Goal: Navigation & Orientation: Find specific page/section

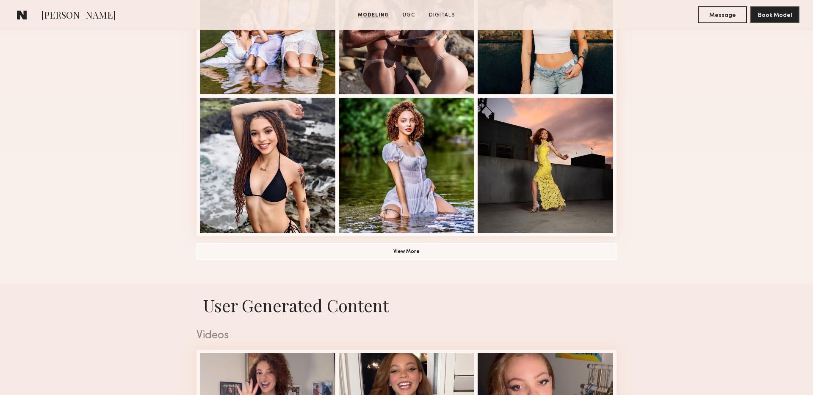
scroll to position [570, 0]
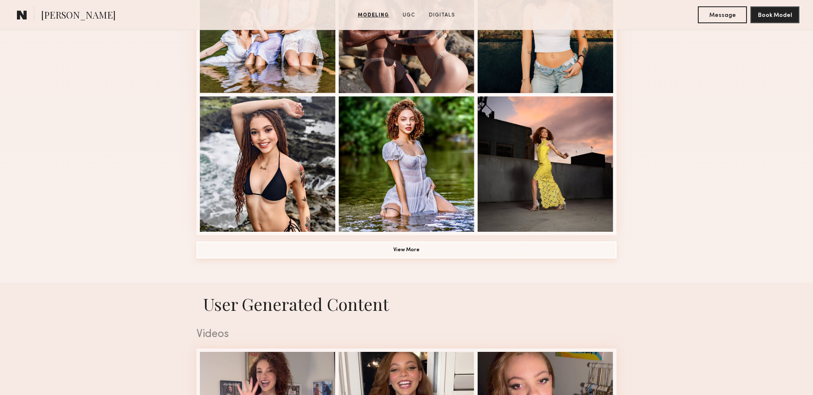
click at [390, 252] on button "View More" at bounding box center [406, 250] width 420 height 17
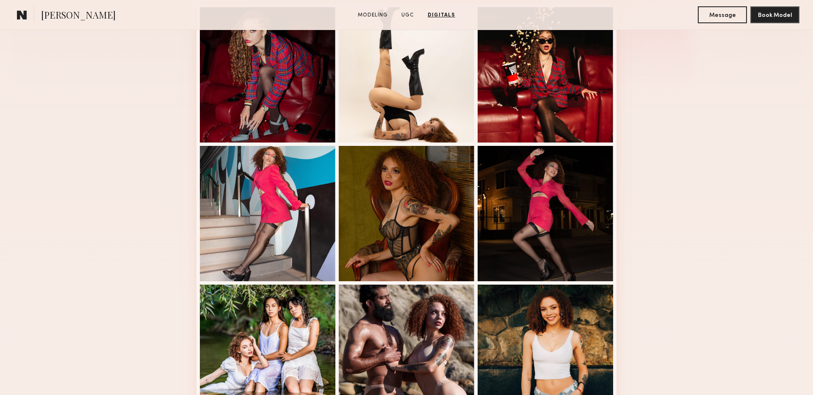
scroll to position [0, 0]
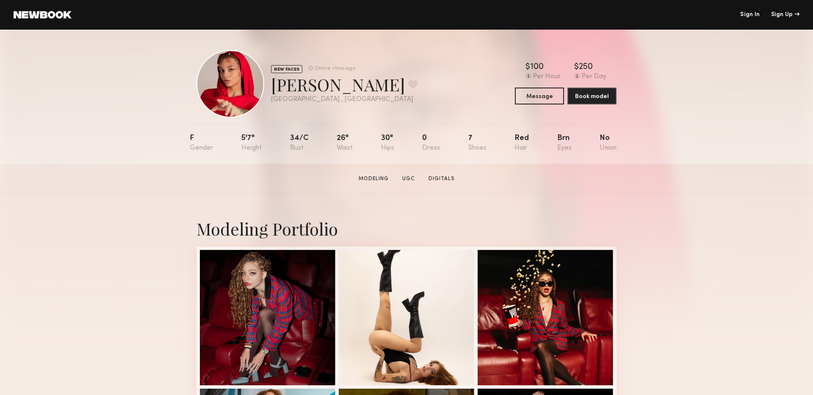
click at [42, 17] on link at bounding box center [43, 15] width 58 height 8
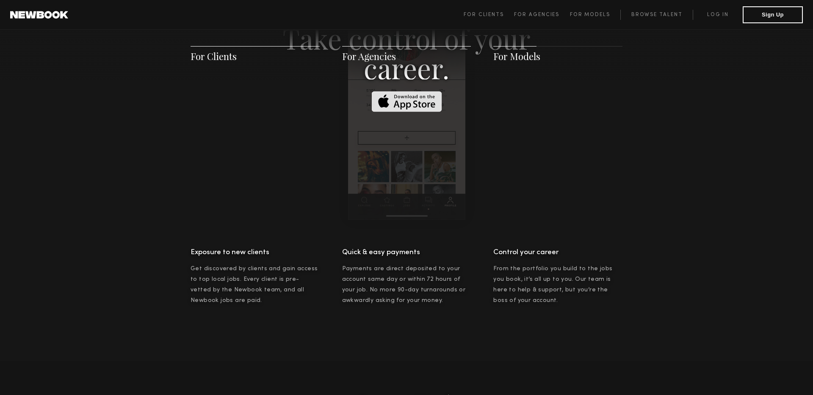
scroll to position [1357, 0]
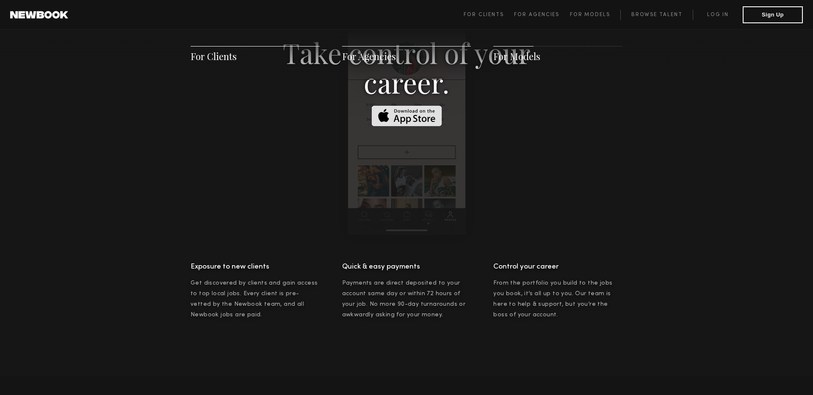
click at [224, 60] on span "For Clients" at bounding box center [213, 56] width 46 height 13
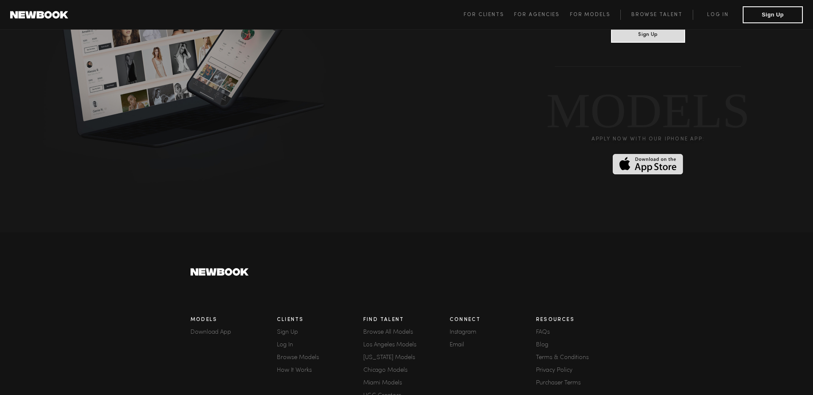
scroll to position [2260, 0]
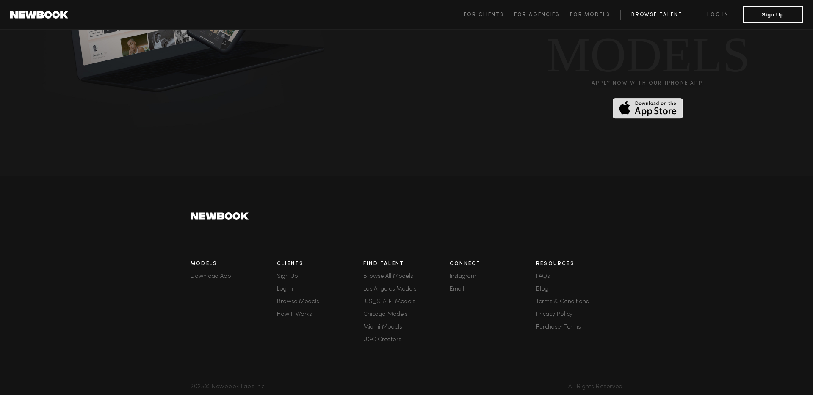
click at [654, 19] on link "Browse Talent" at bounding box center [656, 15] width 72 height 10
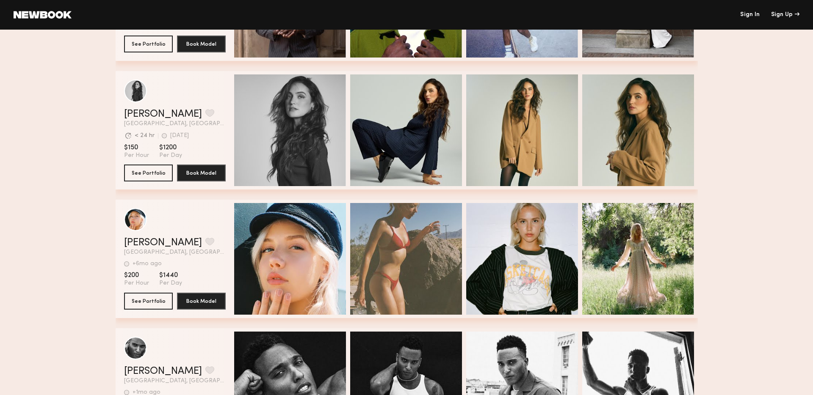
scroll to position [1372, 0]
